Goal: Book appointment/travel/reservation

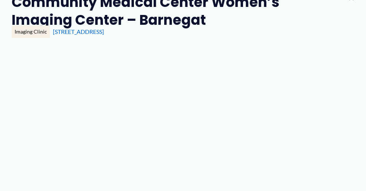
type input "**********"
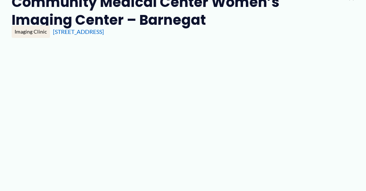
type input "**********"
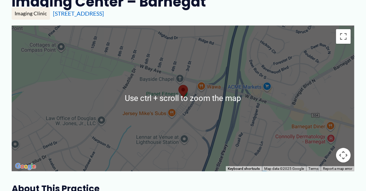
scroll to position [146, 0]
